Goal: Information Seeking & Learning: Check status

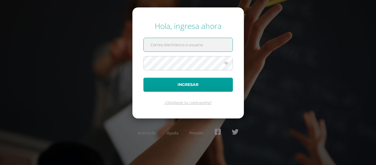
click at [178, 47] on input "text" at bounding box center [188, 44] width 89 height 13
type input "[EMAIL_ADDRESS][DOMAIN_NAME]"
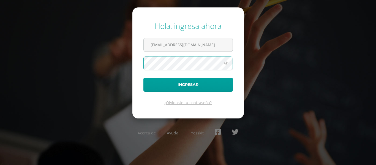
click at [143, 78] on button "Ingresar" at bounding box center [187, 85] width 89 height 14
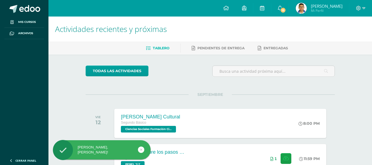
click at [308, 10] on span "Marcos Sebastian Mi Perfil" at bounding box center [318, 8] width 49 height 11
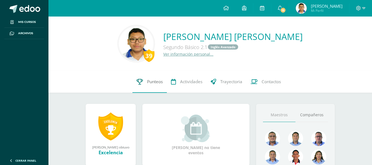
click at [156, 81] on span "Punteos" at bounding box center [155, 82] width 16 height 6
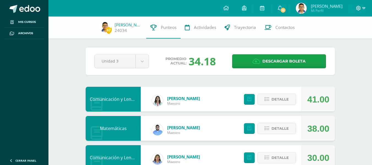
click at [361, 10] on span at bounding box center [360, 8] width 9 height 6
click at [342, 38] on span "Cerrar sesión" at bounding box center [346, 37] width 25 height 5
